Goal: Task Accomplishment & Management: Use online tool/utility

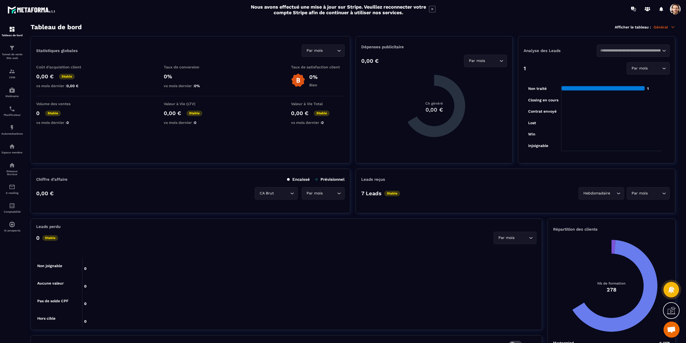
click at [676, 11] on span at bounding box center [675, 9] width 11 height 11
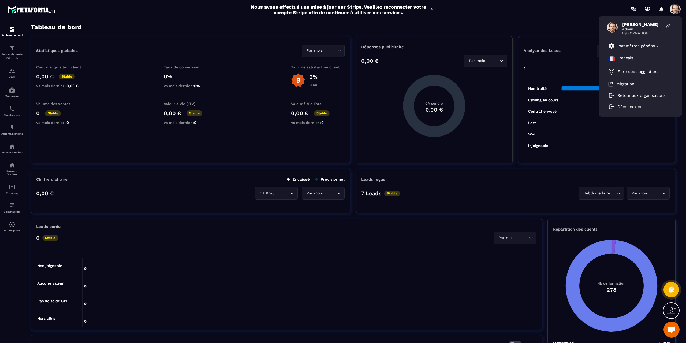
click at [543, 23] on section "Tableau de bord Tunnel de vente Site web CRM Webinaire Planificateur Automatisa…" at bounding box center [343, 183] width 686 height 330
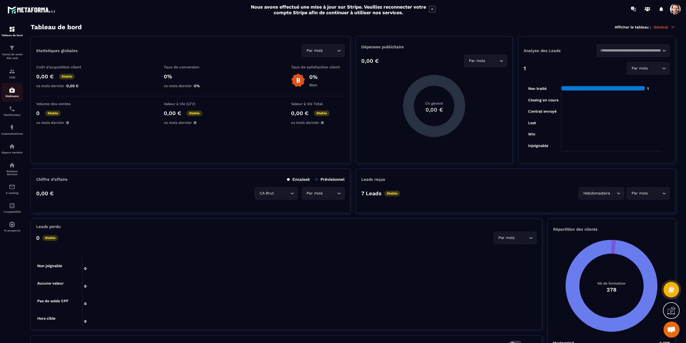
click at [15, 91] on img at bounding box center [12, 90] width 6 height 6
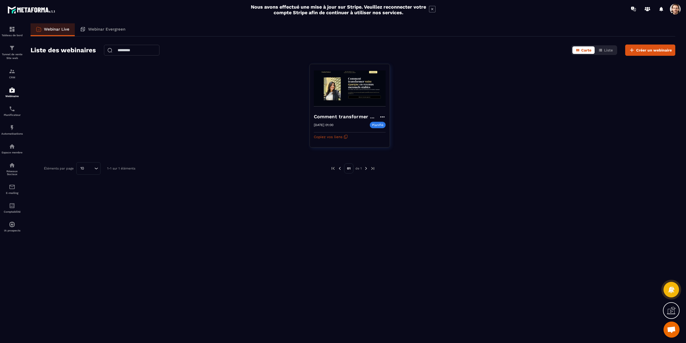
click at [673, 11] on span at bounding box center [675, 9] width 11 height 11
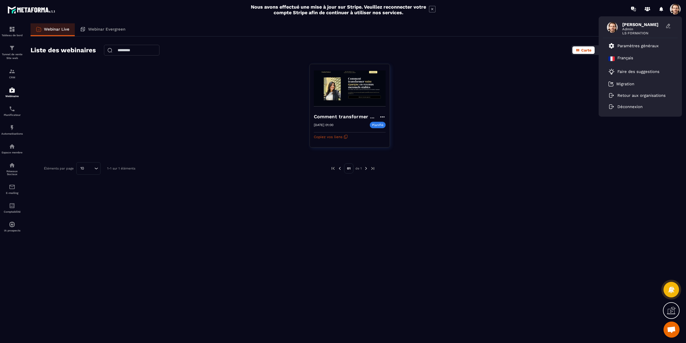
click at [485, 106] on div "Comment transformer votre épargne en un revenus mensuels stables [DATE] 01:00 P…" at bounding box center [353, 109] width 645 height 90
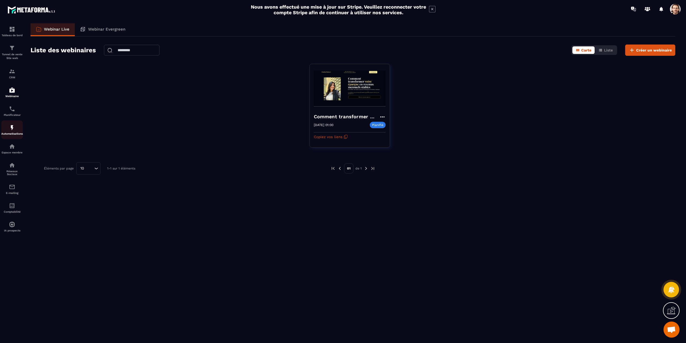
click at [10, 131] on img at bounding box center [12, 127] width 6 height 6
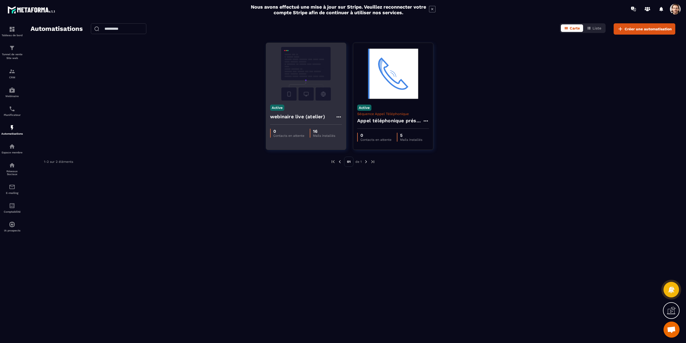
click at [309, 89] on img at bounding box center [306, 74] width 72 height 54
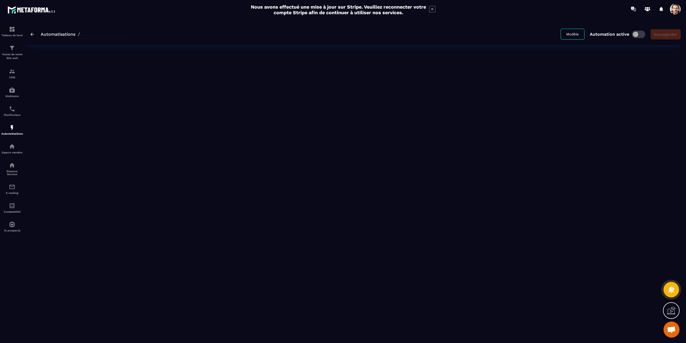
type input "**********"
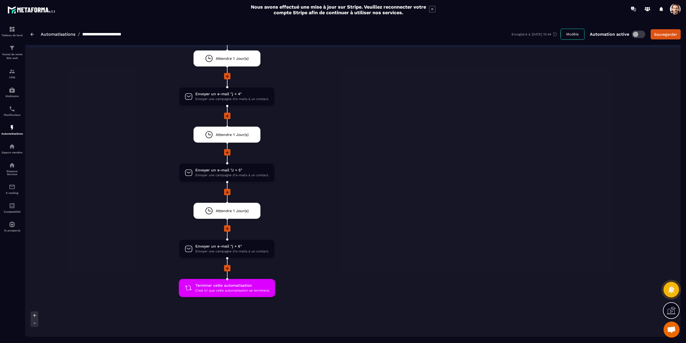
scroll to position [1327, 0]
